Goal: Transaction & Acquisition: Purchase product/service

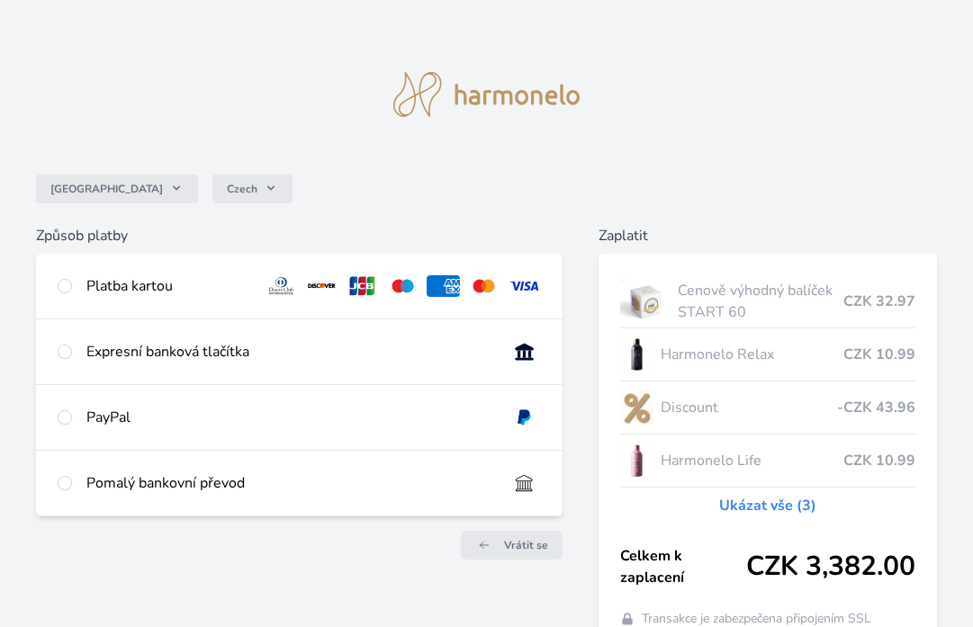
click at [73, 285] on div "Platba kartou" at bounding box center [299, 286] width 527 height 65
radio input "true"
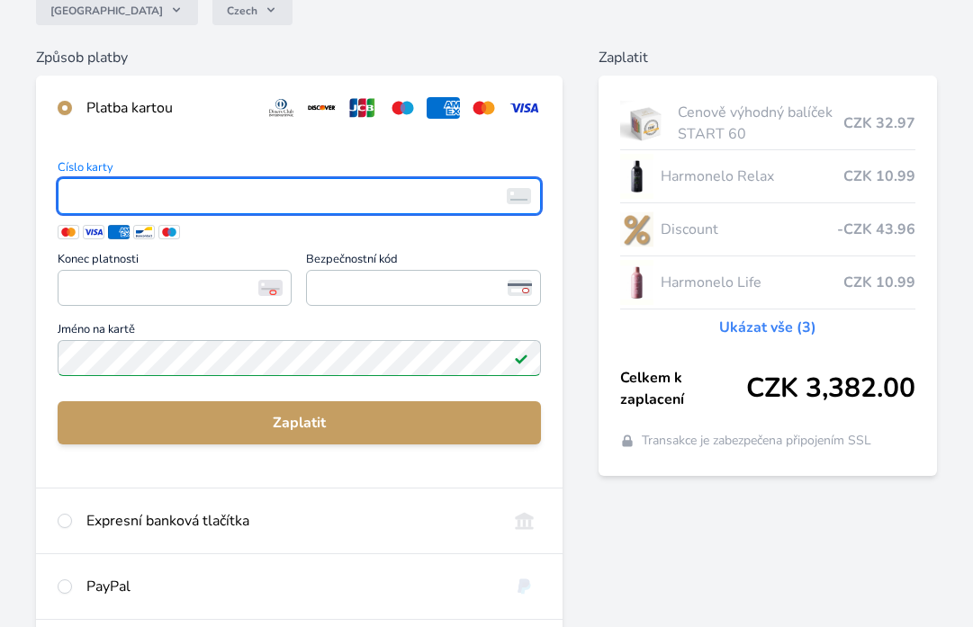
scroll to position [30, 0]
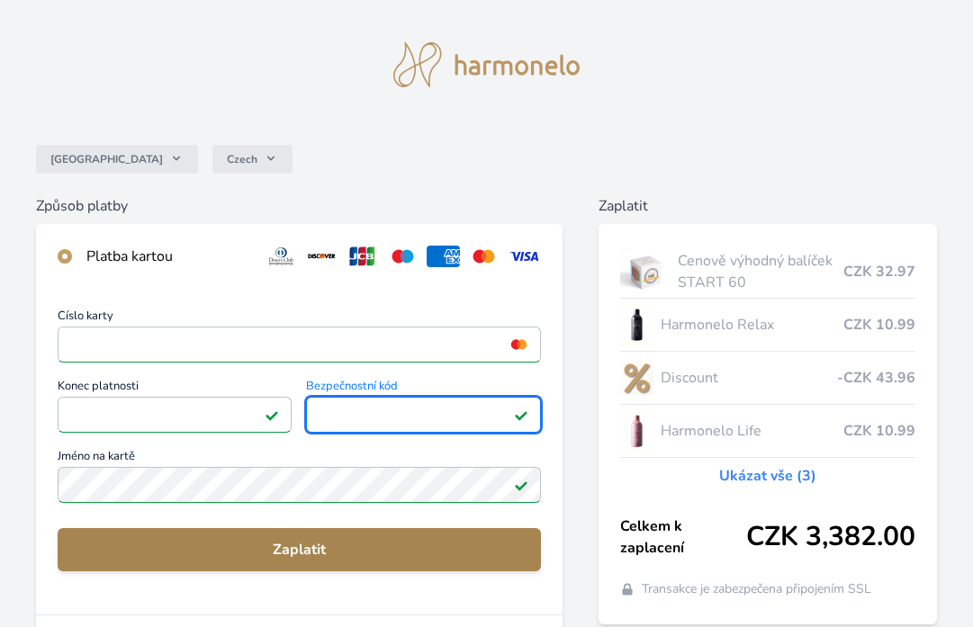
click at [391, 543] on span "Zaplatit" at bounding box center [299, 550] width 455 height 22
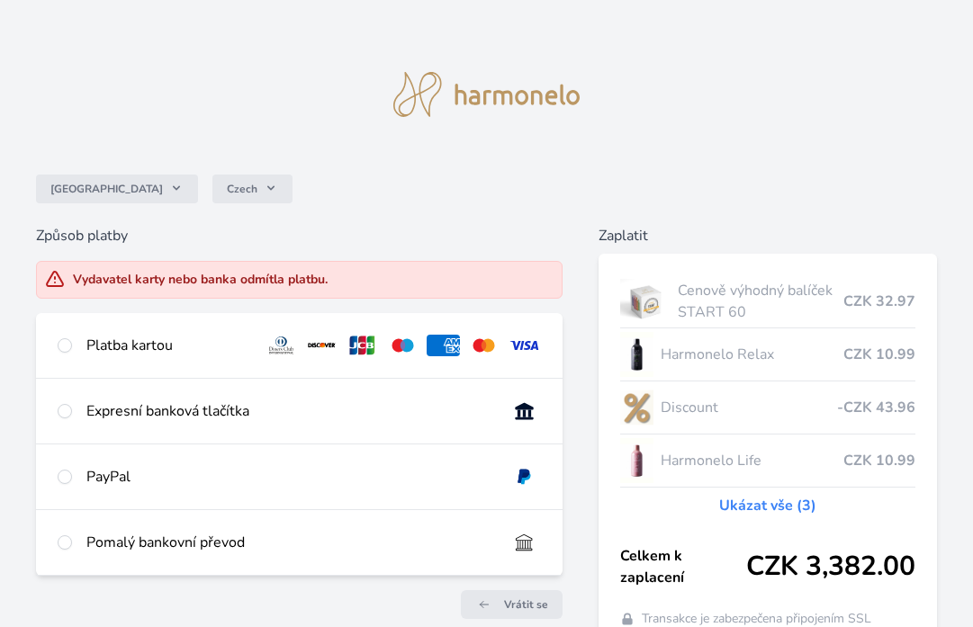
scroll to position [106, 0]
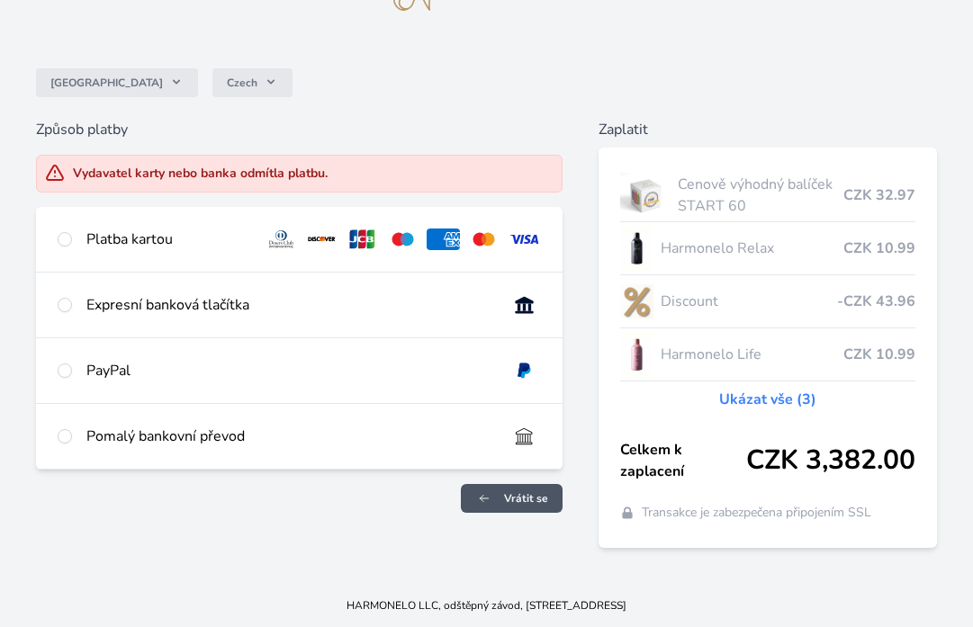
click at [507, 508] on link "Vrátit se" at bounding box center [512, 498] width 102 height 29
